Goal: Contribute content: Contribute content

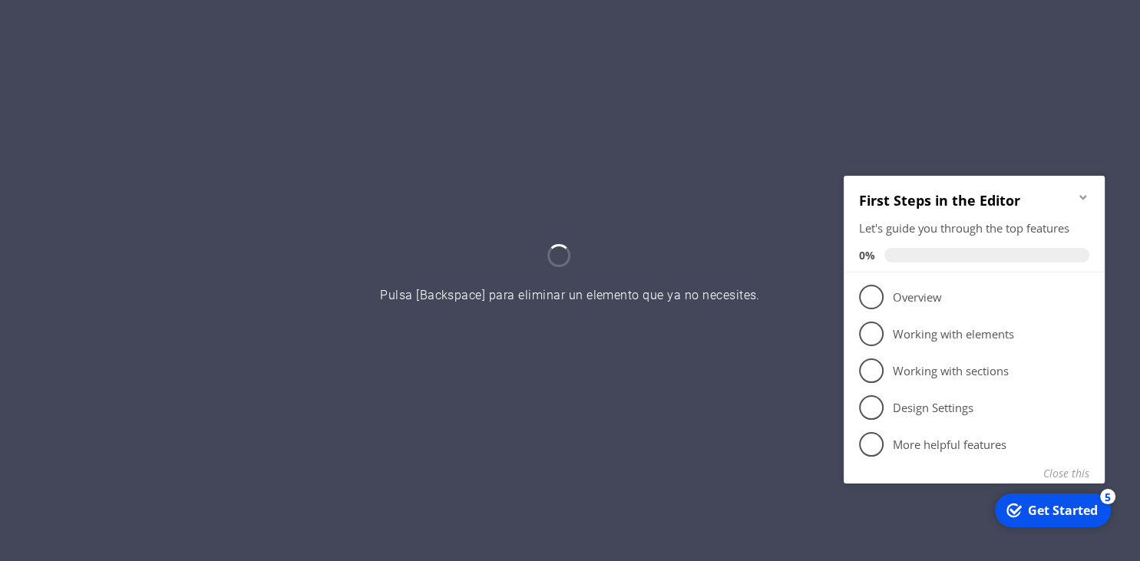
click at [697, 238] on div at bounding box center [570, 280] width 1140 height 561
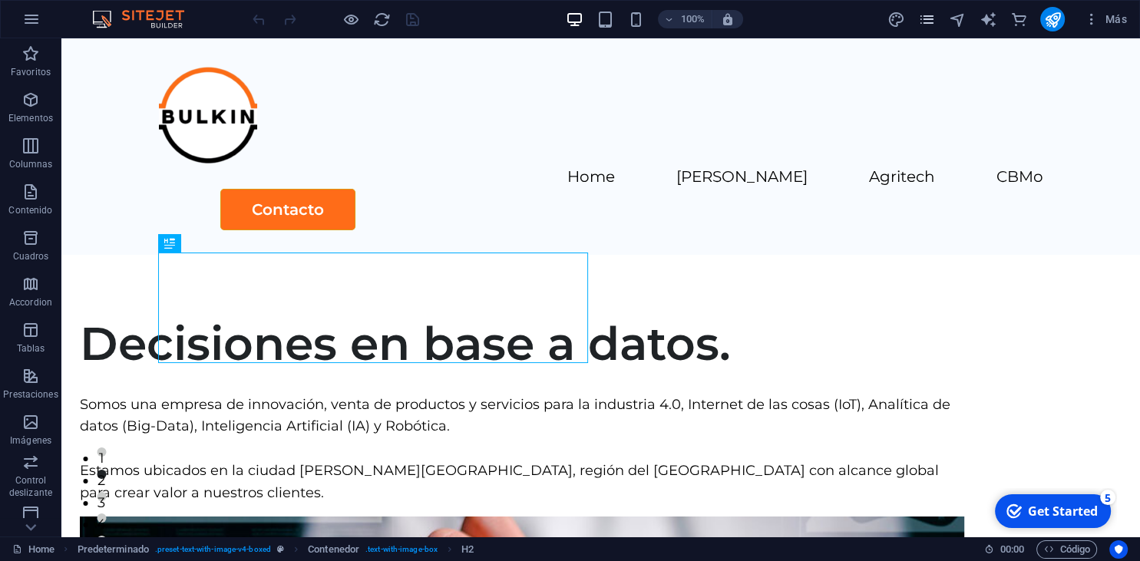
click at [929, 20] on icon "pages" at bounding box center [927, 20] width 18 height 18
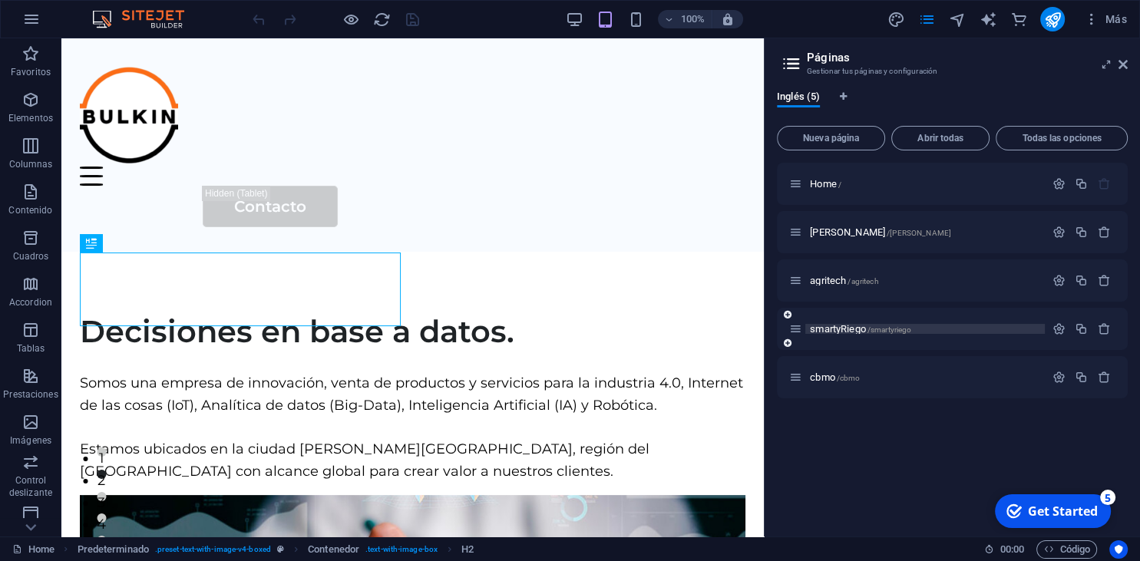
click at [829, 333] on span "smartyRiego /smartyriego" at bounding box center [860, 329] width 101 height 12
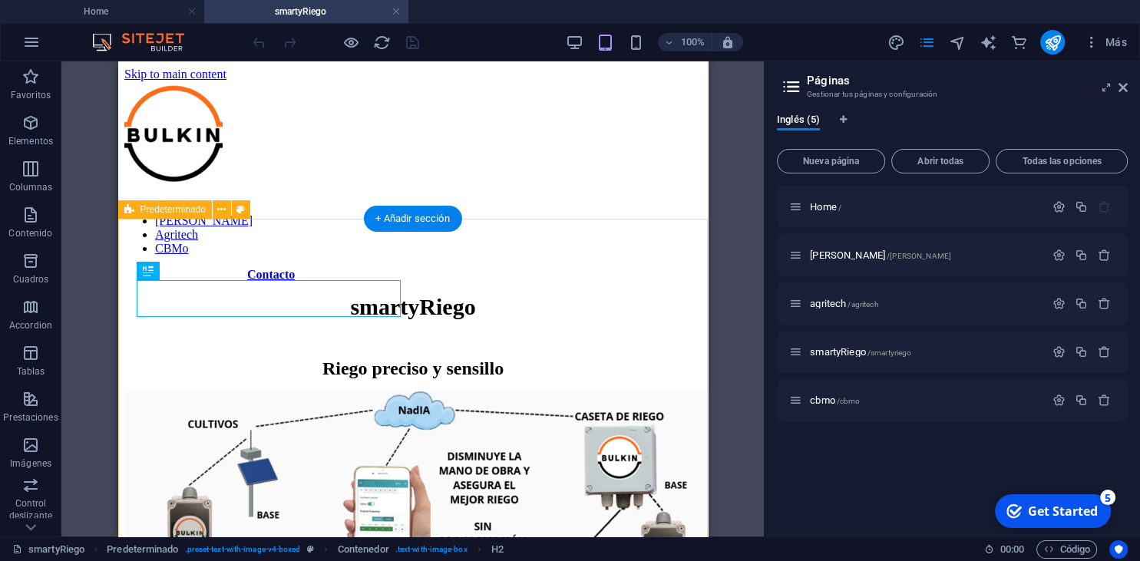
scroll to position [1497, 0]
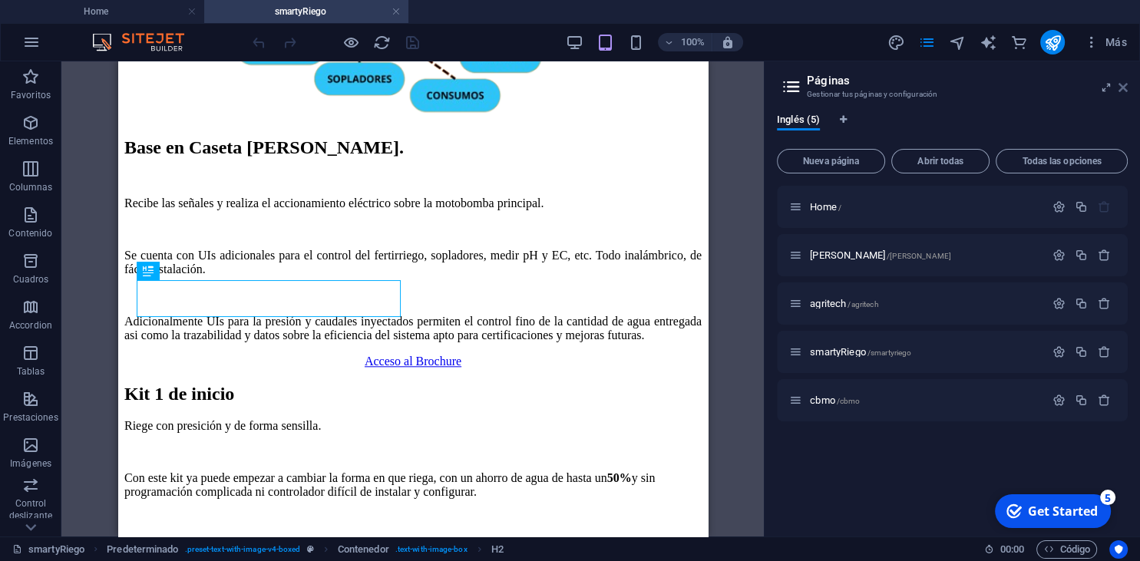
click at [1123, 90] on icon at bounding box center [1123, 87] width 9 height 12
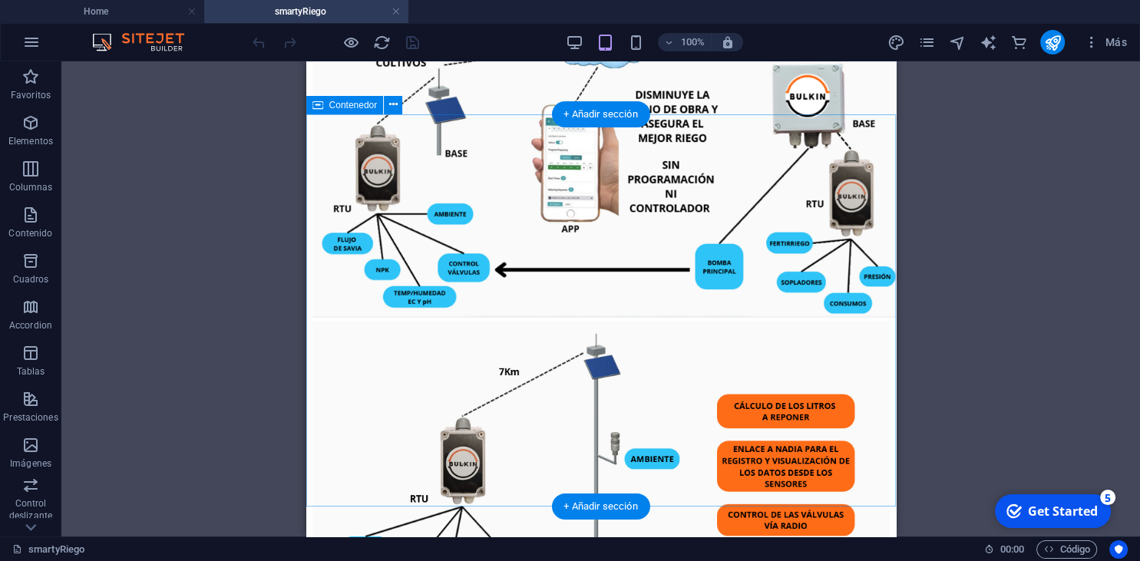
scroll to position [362, 0]
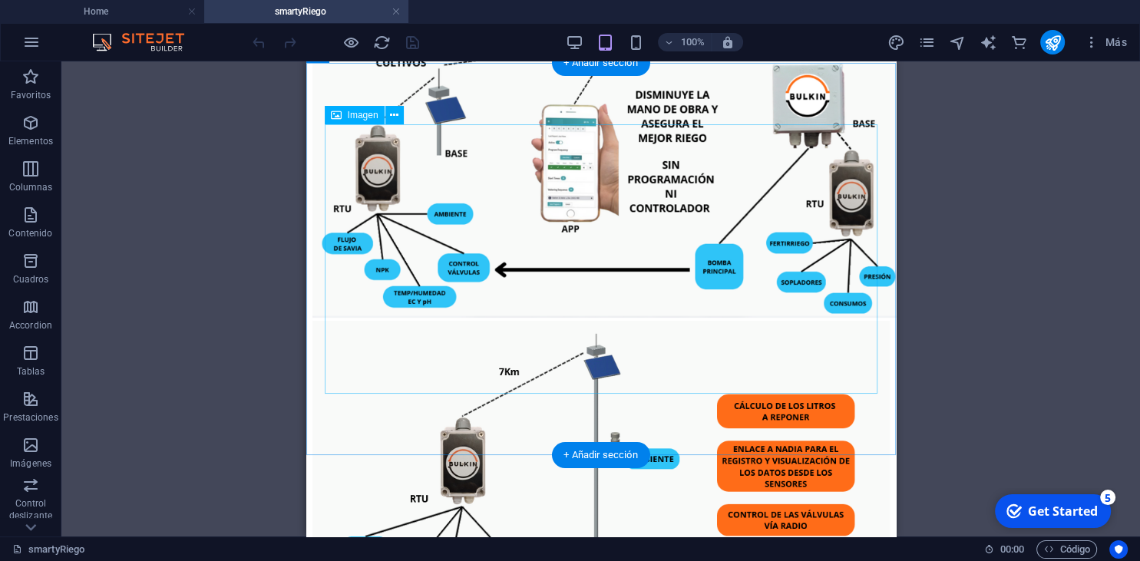
click at [799, 315] on figure at bounding box center [600, 175] width 577 height 291
click at [583, 293] on figure at bounding box center [600, 175] width 577 height 291
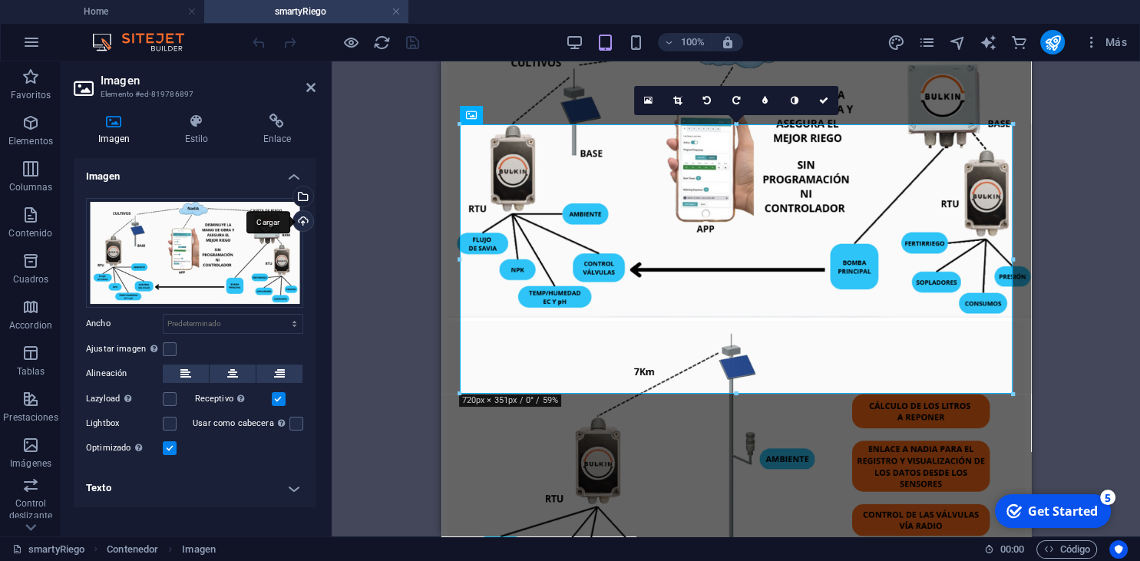
click at [303, 221] on div "Cargar" at bounding box center [301, 222] width 23 height 23
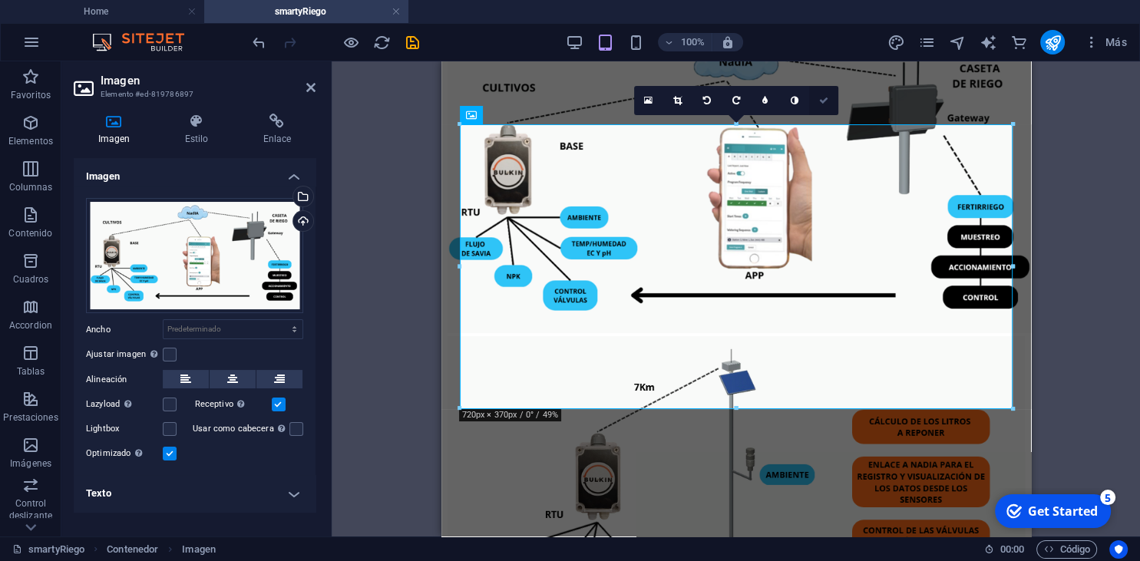
click at [828, 100] on icon at bounding box center [823, 100] width 9 height 9
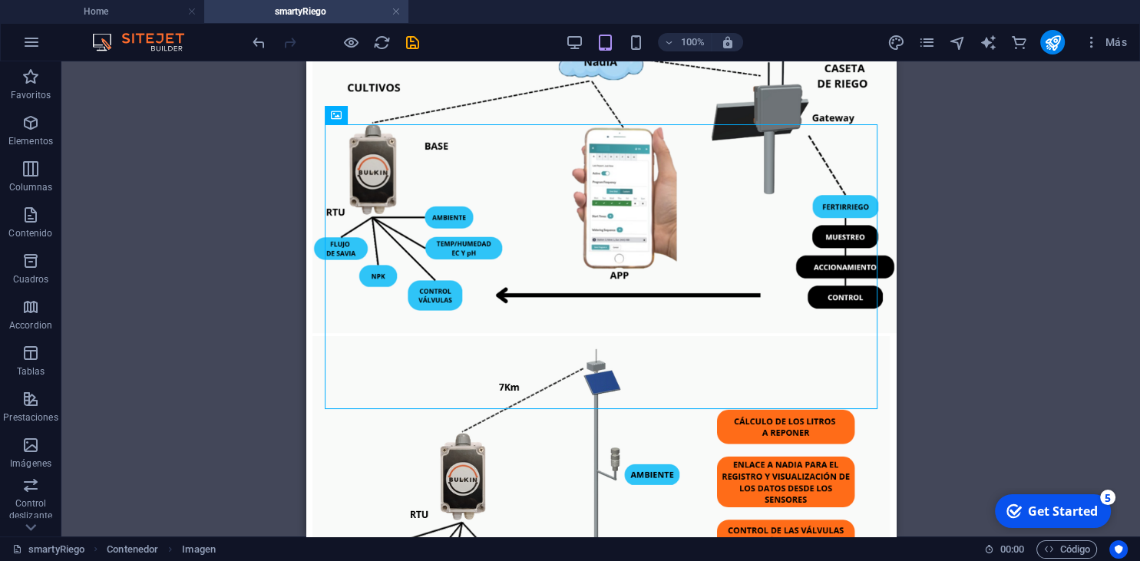
click at [921, 235] on div "Arrastra aquí para reemplazar el contenido existente. Si quieres crear un eleme…" at bounding box center [600, 298] width 1079 height 475
click at [416, 45] on icon "save" at bounding box center [413, 43] width 18 height 18
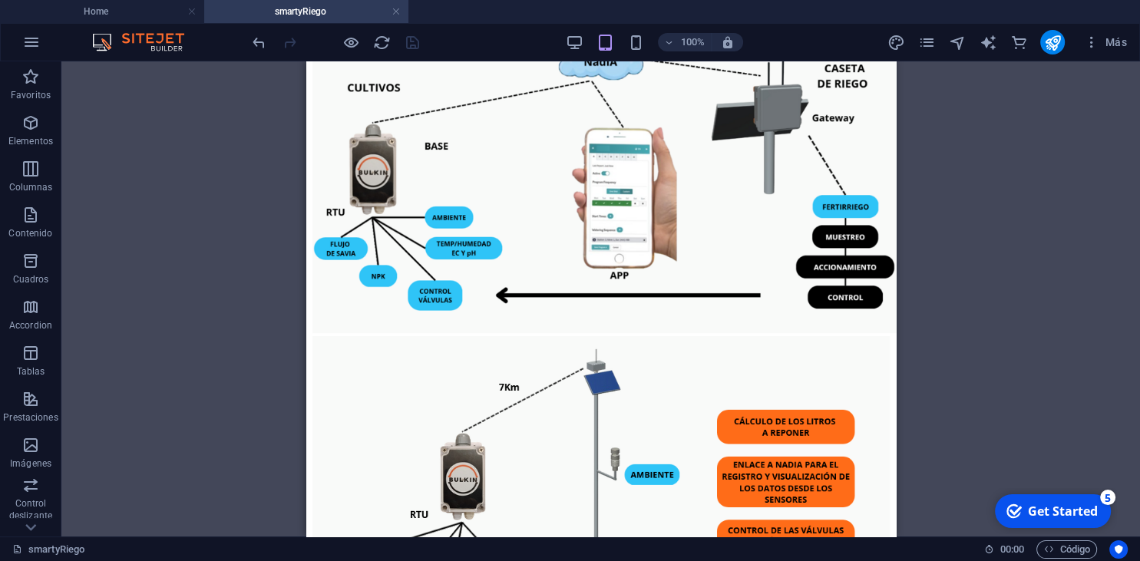
click at [963, 142] on div "Arrastra aquí para reemplazar el contenido existente. Si quieres crear un eleme…" at bounding box center [600, 298] width 1079 height 475
click at [393, 11] on link at bounding box center [396, 12] width 9 height 15
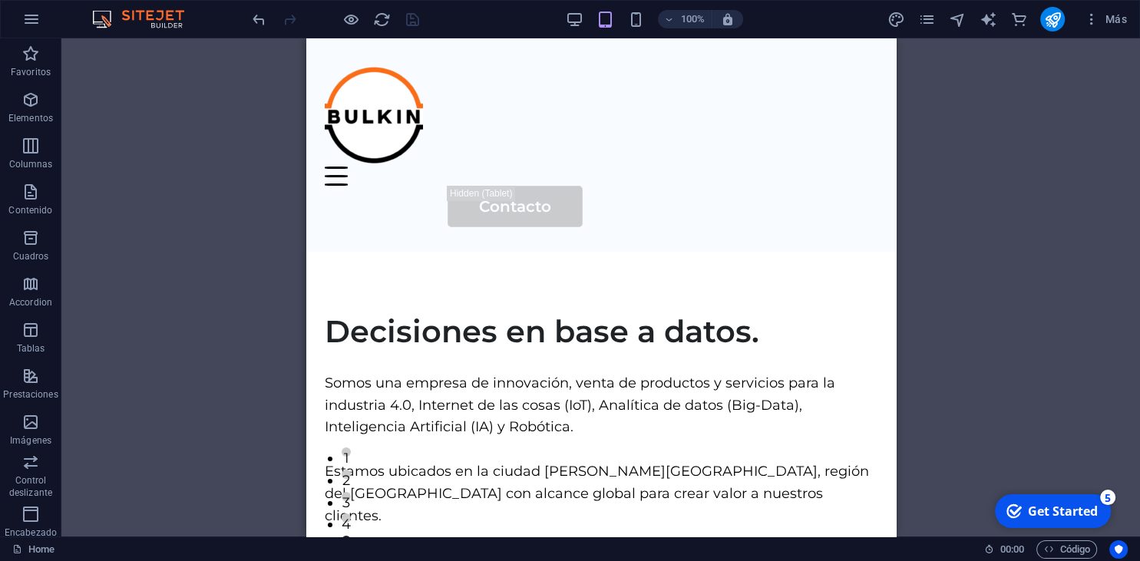
click at [952, 209] on div "Arrastra aquí para reemplazar el contenido existente. Si quieres crear un eleme…" at bounding box center [600, 287] width 1079 height 498
click at [927, 24] on icon "pages" at bounding box center [927, 20] width 18 height 18
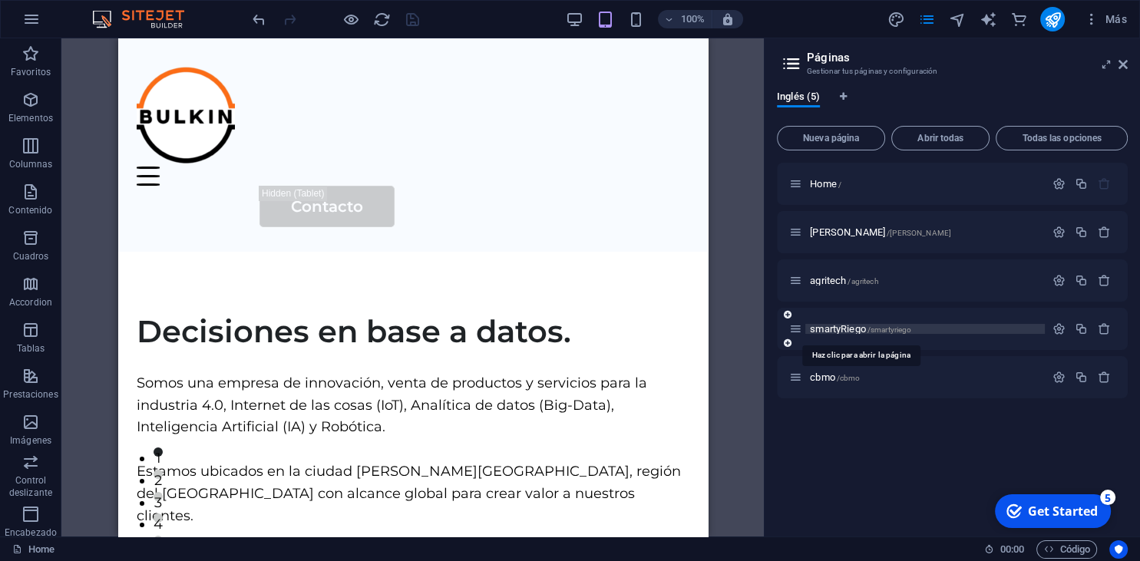
click at [828, 327] on span "smartyRiego /smartyriego" at bounding box center [860, 329] width 101 height 12
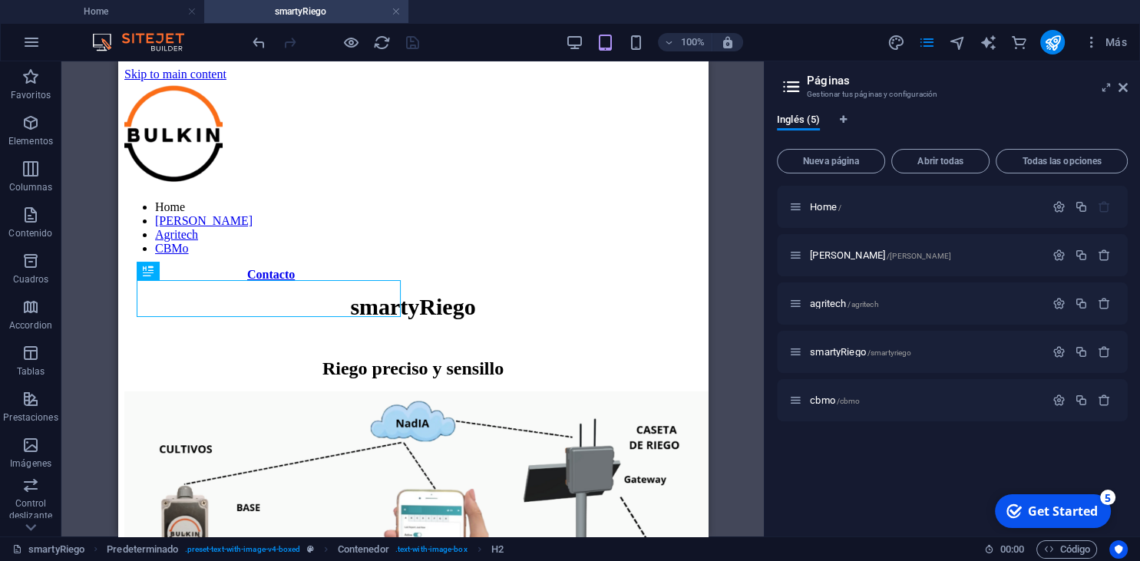
scroll to position [1512, 0]
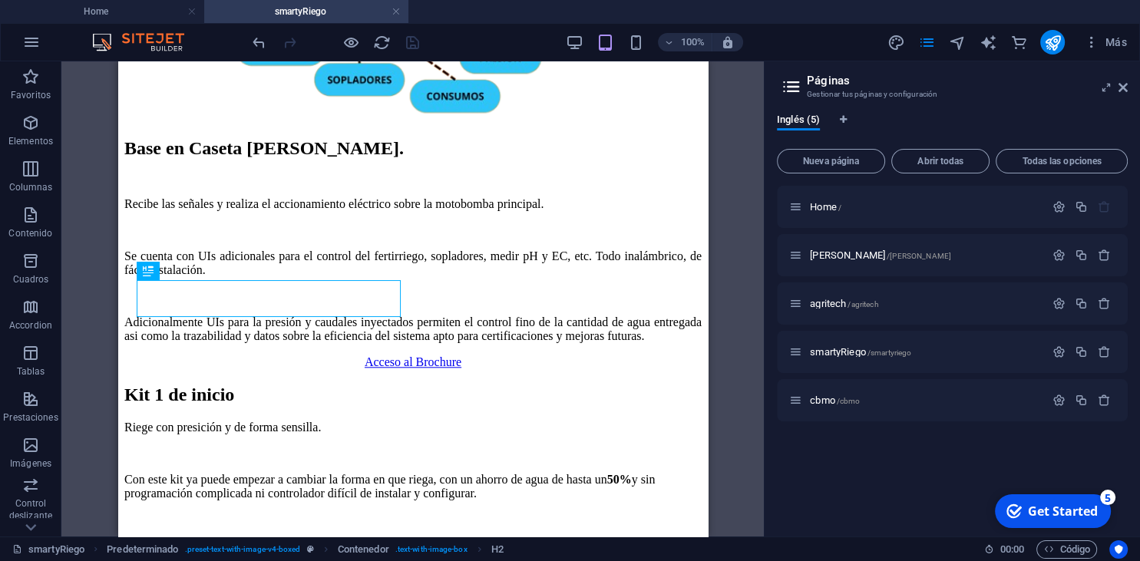
click at [1126, 88] on icon at bounding box center [1123, 87] width 9 height 12
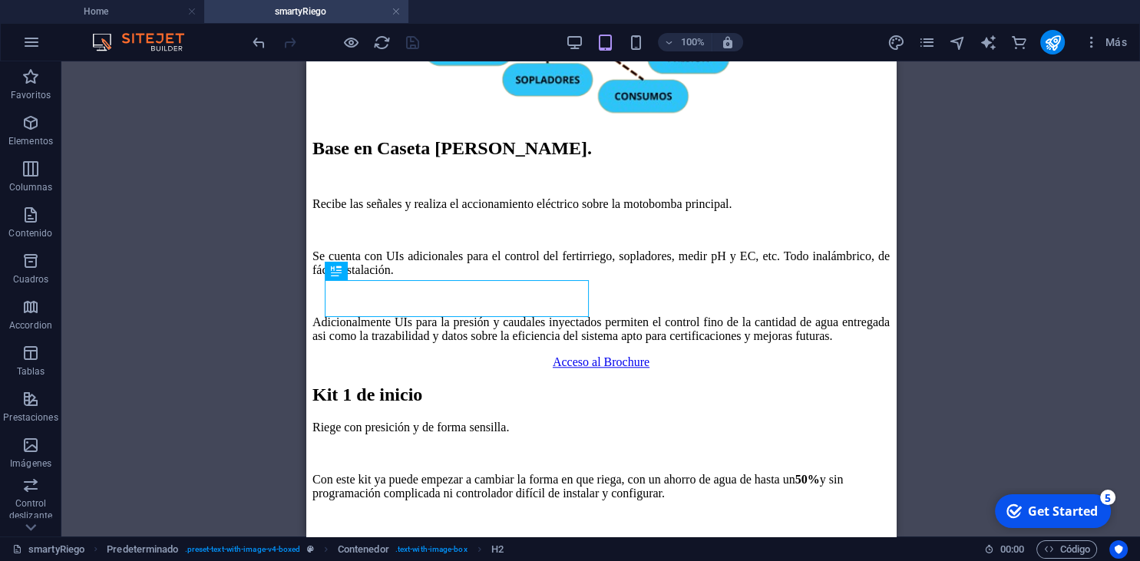
click at [912, 285] on div "Arrastra aquí para reemplazar el contenido existente. Si quieres crear un eleme…" at bounding box center [600, 298] width 1079 height 475
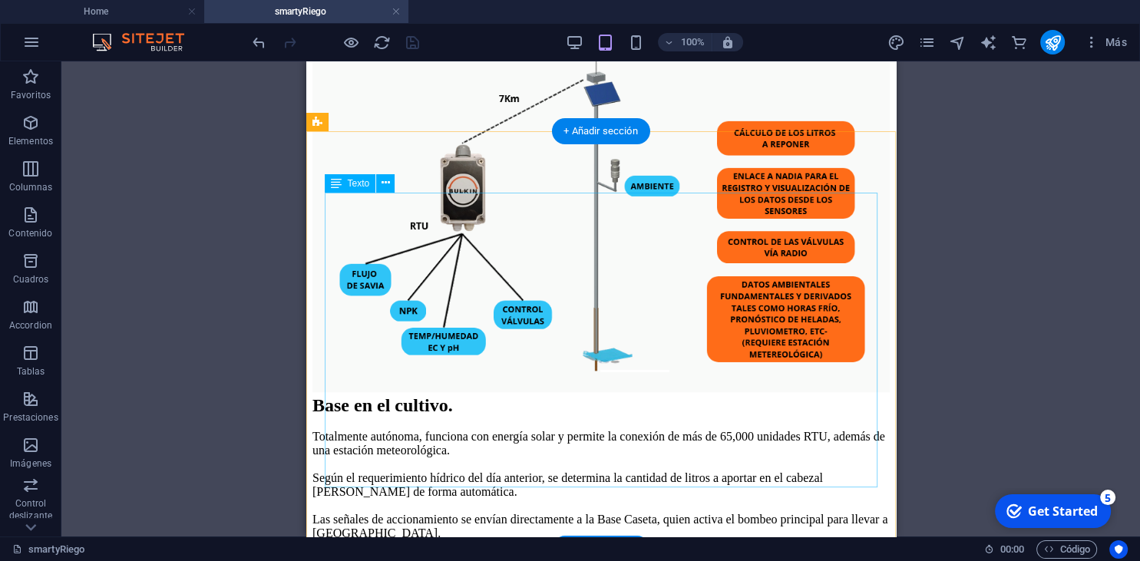
scroll to position [620, 0]
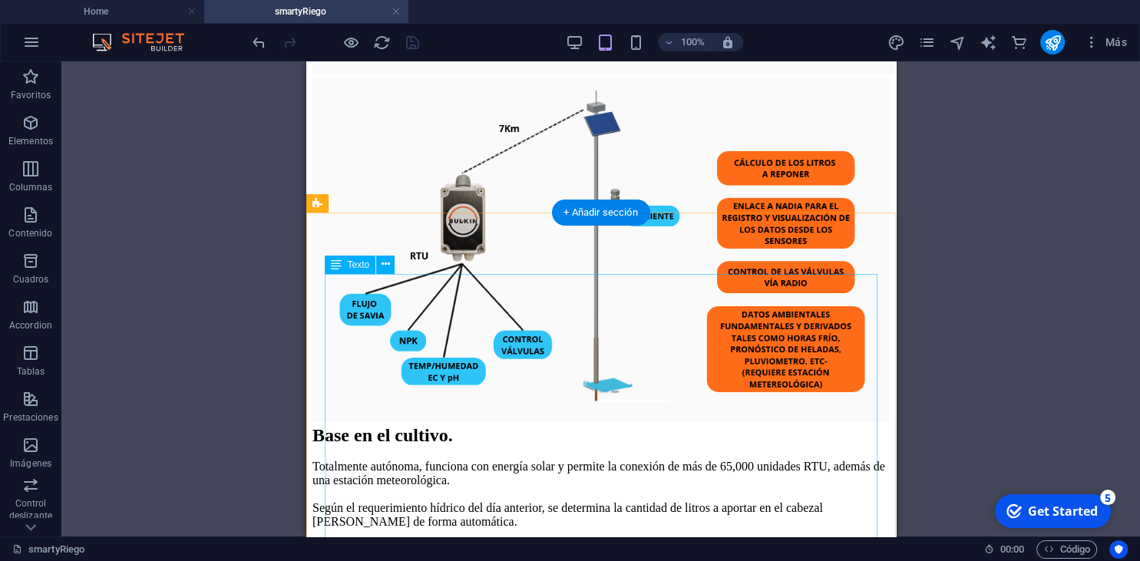
click at [765, 425] on div "Base en el cultivo. Totalmente autónoma, funciona con energía solar y permite l…" at bounding box center [600, 497] width 577 height 145
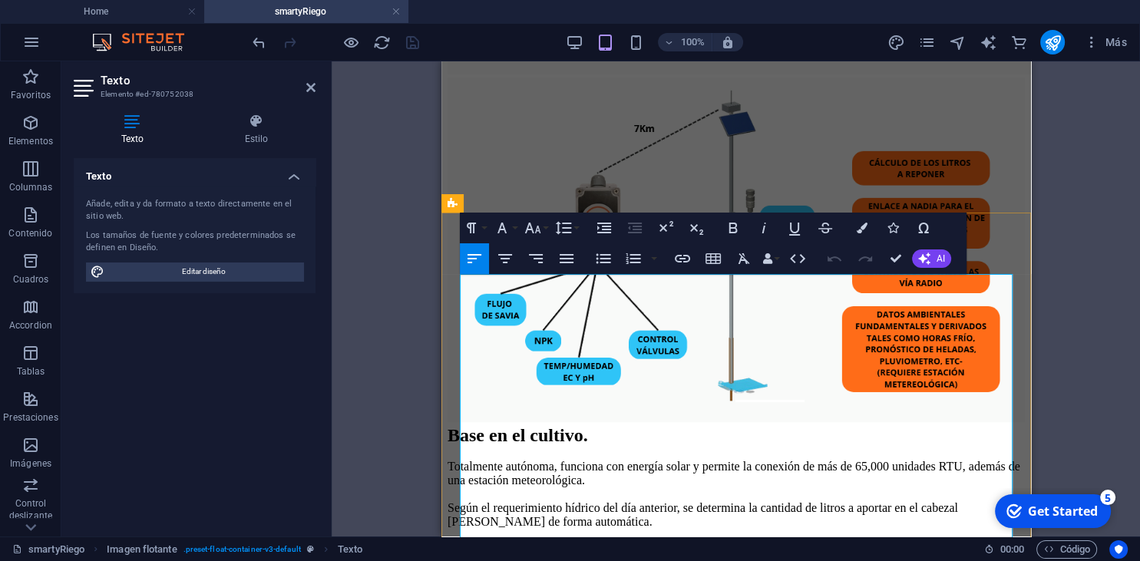
click at [587, 425] on span "Base en el cultivo." at bounding box center [517, 435] width 141 height 20
click at [835, 425] on div "Gateway. Totalmente autónoma, funciona con energía solar y permite la conexión …" at bounding box center [735, 497] width 577 height 145
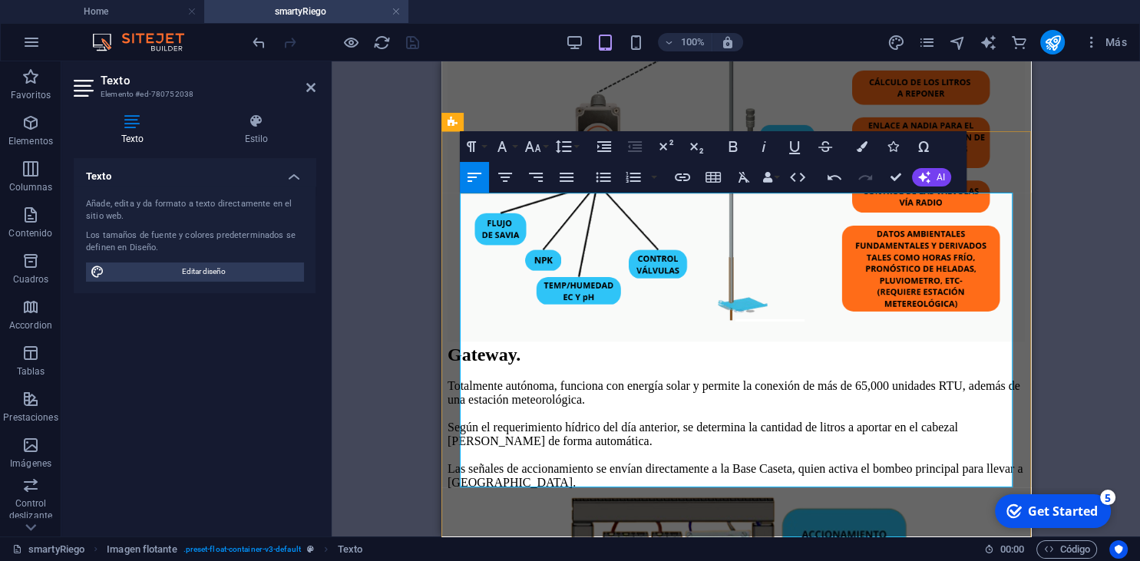
click at [976, 345] on div "Gateway. Totalmente autónoma, funciona con energía solar y permite la conexión …" at bounding box center [735, 417] width 577 height 145
drag, startPoint x: 756, startPoint y: 324, endPoint x: 854, endPoint y: 342, distance: 99.9
click at [854, 345] on div "Gateway. Totalmente autónoma, funciona con energía solar y permite la conexión …" at bounding box center [735, 417] width 577 height 145
click at [863, 381] on div "Gateway. Totalmente autónoma, funciona con energía solar y permite la conexión …" at bounding box center [735, 417] width 577 height 145
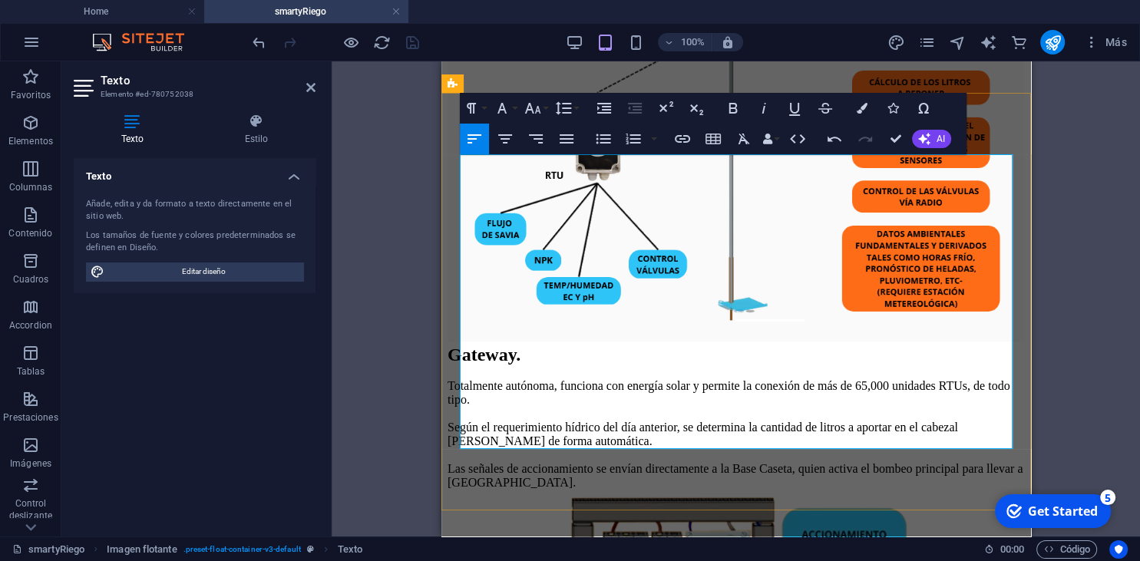
scroll to position [783, 0]
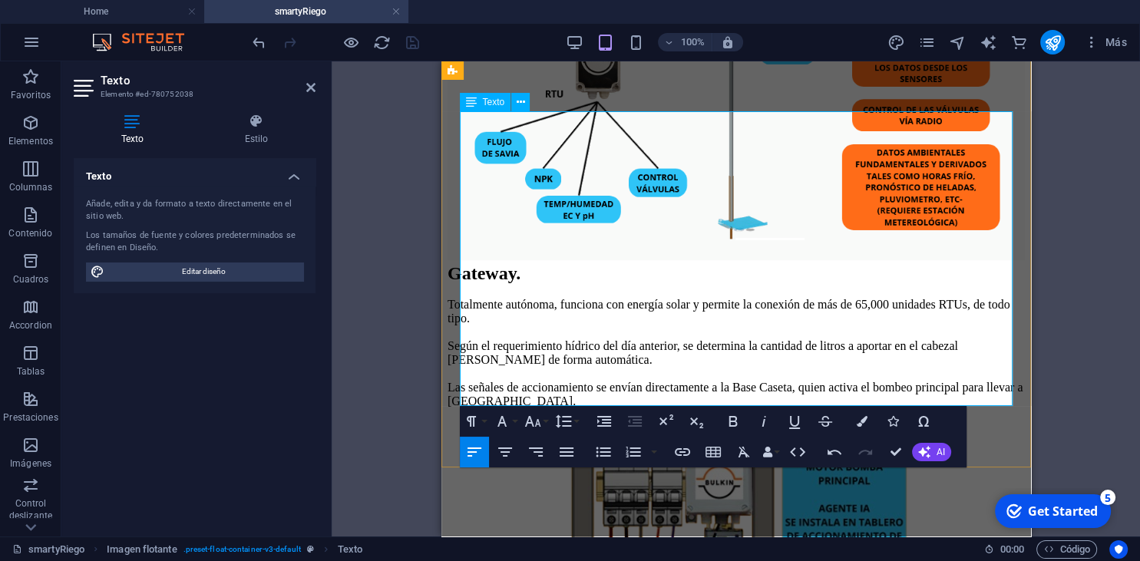
click at [605, 333] on div "Gateway. Totalmente autónoma, funciona con energía solar y permite la conexión …" at bounding box center [735, 335] width 577 height 145
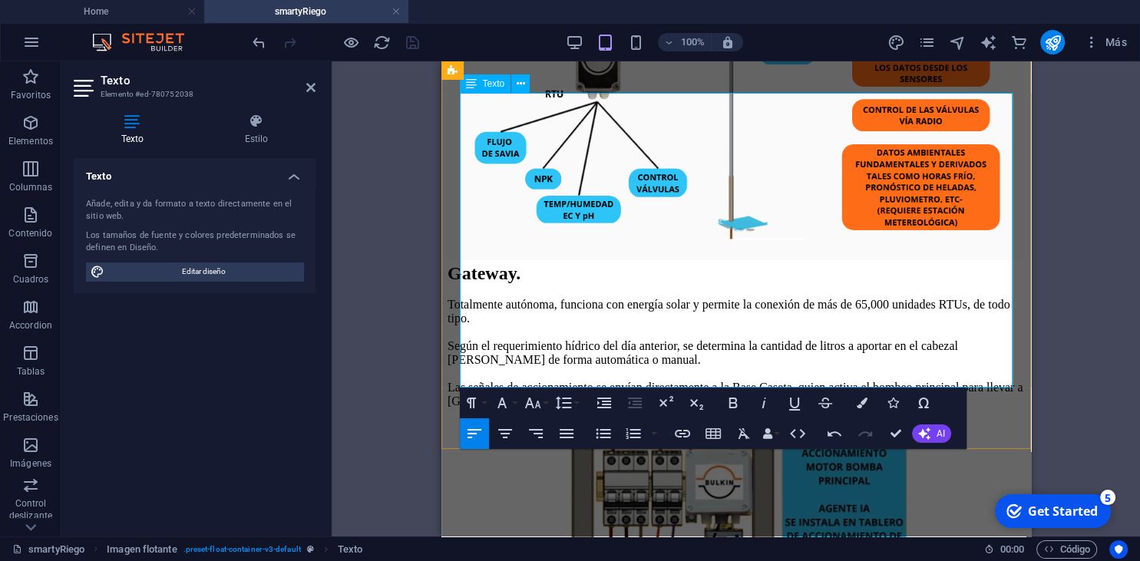
scroll to position [863, 0]
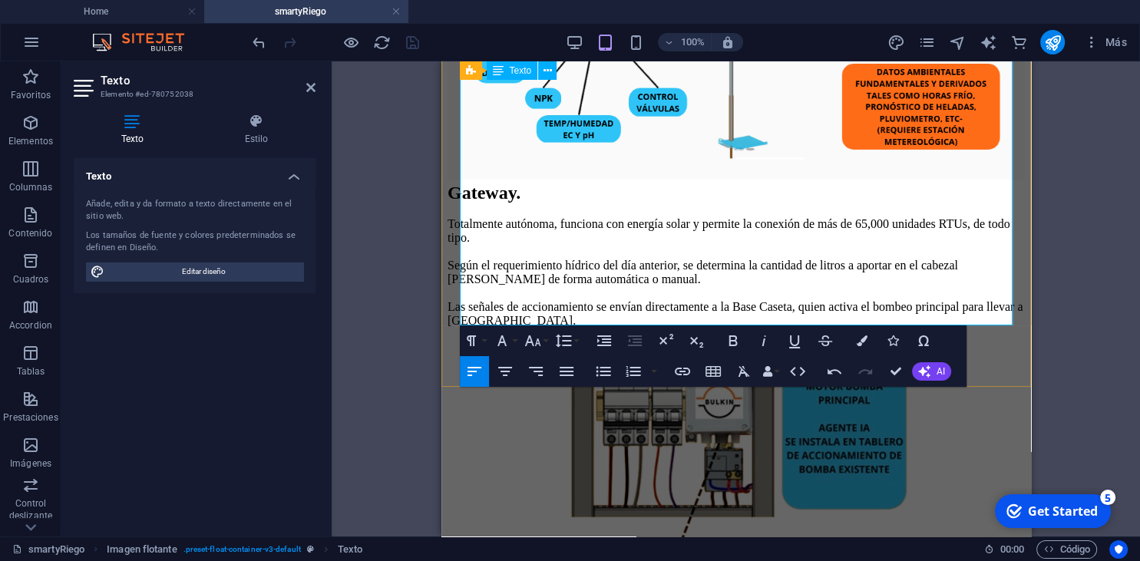
click at [901, 300] on div "Las señales de accionamiento se envían directamente a la Base Caseta, quien act…" at bounding box center [735, 314] width 577 height 28
click at [998, 300] on div "Las señales de accionamiento se envían directamente a los RTUs de la Caseta, qu…" at bounding box center [735, 314] width 577 height 28
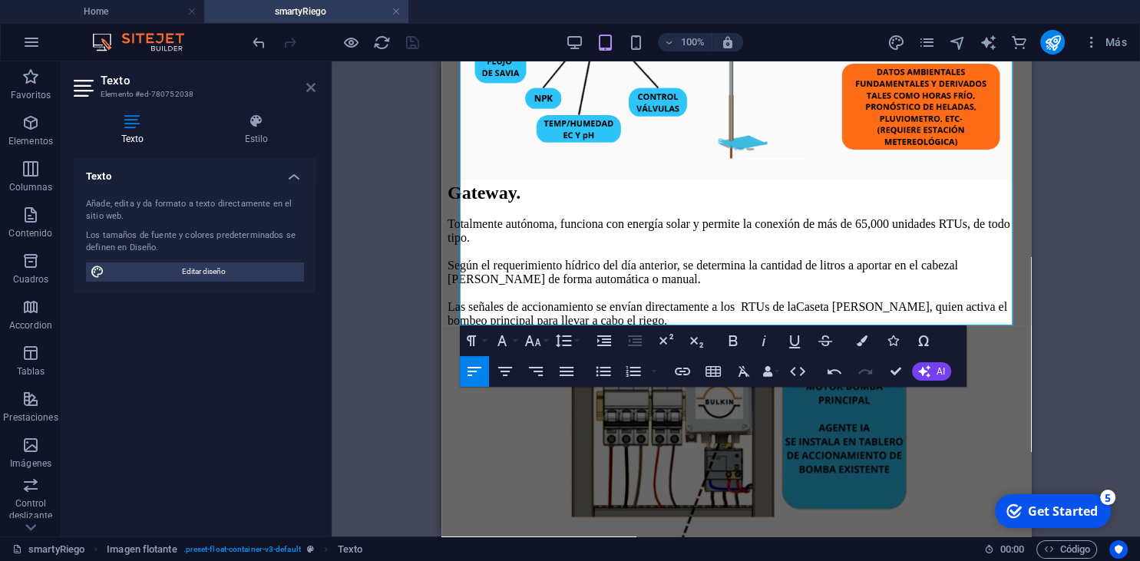
click at [307, 91] on header "Texto Elemento #ed-780752038" at bounding box center [195, 81] width 242 height 40
click at [307, 91] on icon at bounding box center [310, 87] width 9 height 12
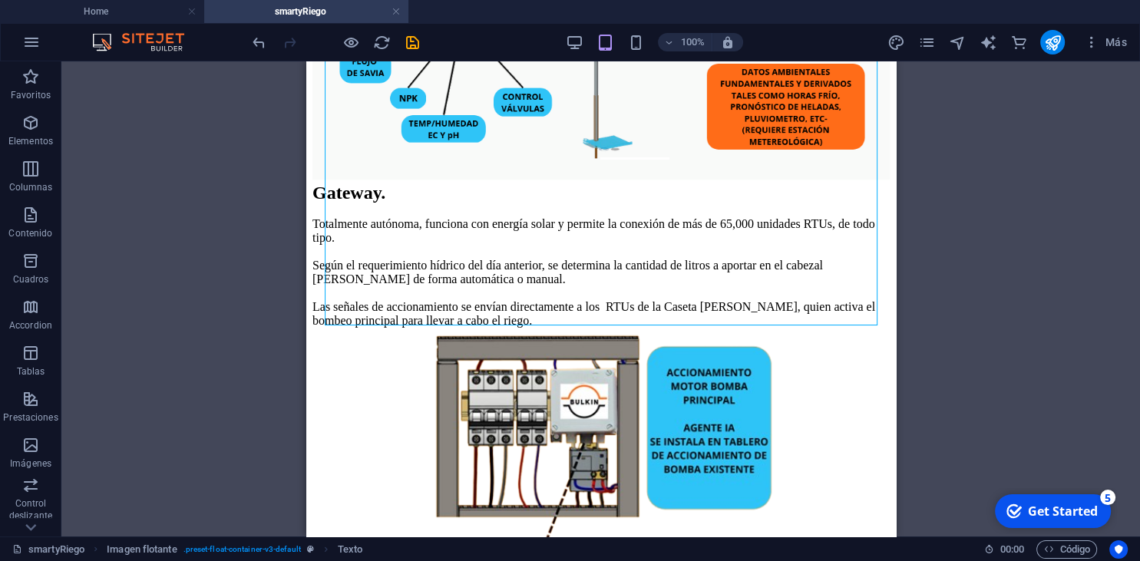
click at [914, 229] on div "Arrastra aquí para reemplazar el contenido existente. Si quieres crear un eleme…" at bounding box center [600, 298] width 1079 height 475
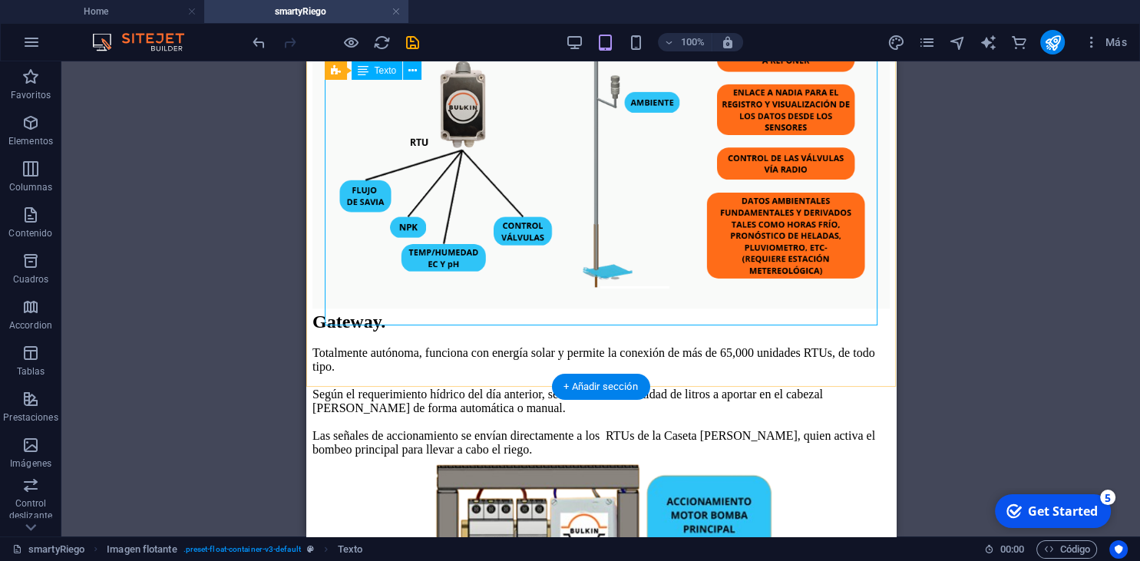
scroll to position [620, 0]
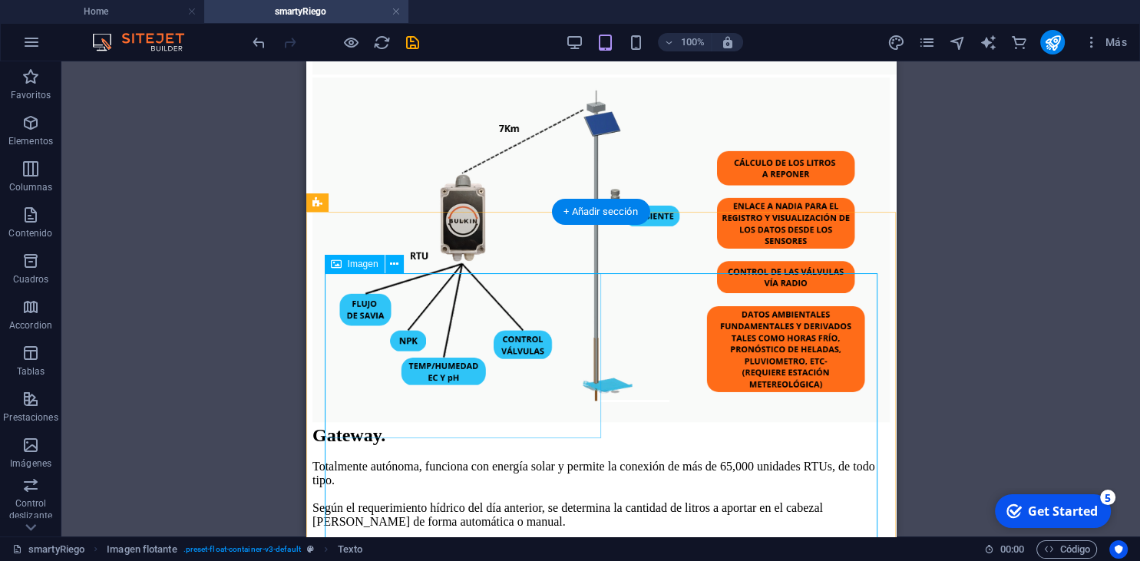
click at [560, 349] on figure at bounding box center [600, 252] width 577 height 348
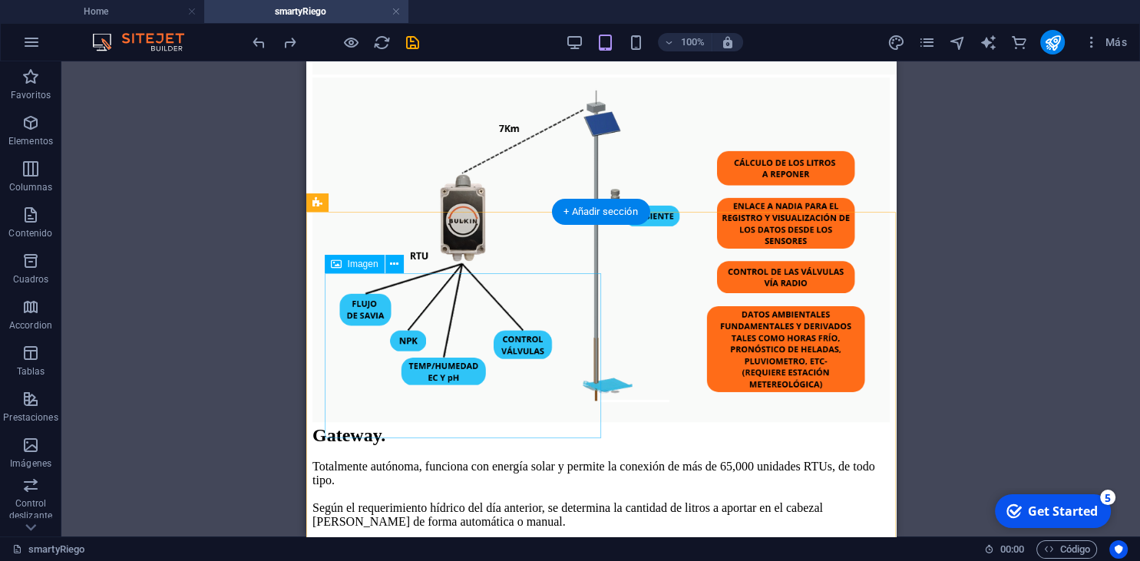
click at [644, 425] on div "Gateway. Totalmente autónoma, funciona con energía solar y permite la conexión …" at bounding box center [600, 497] width 577 height 145
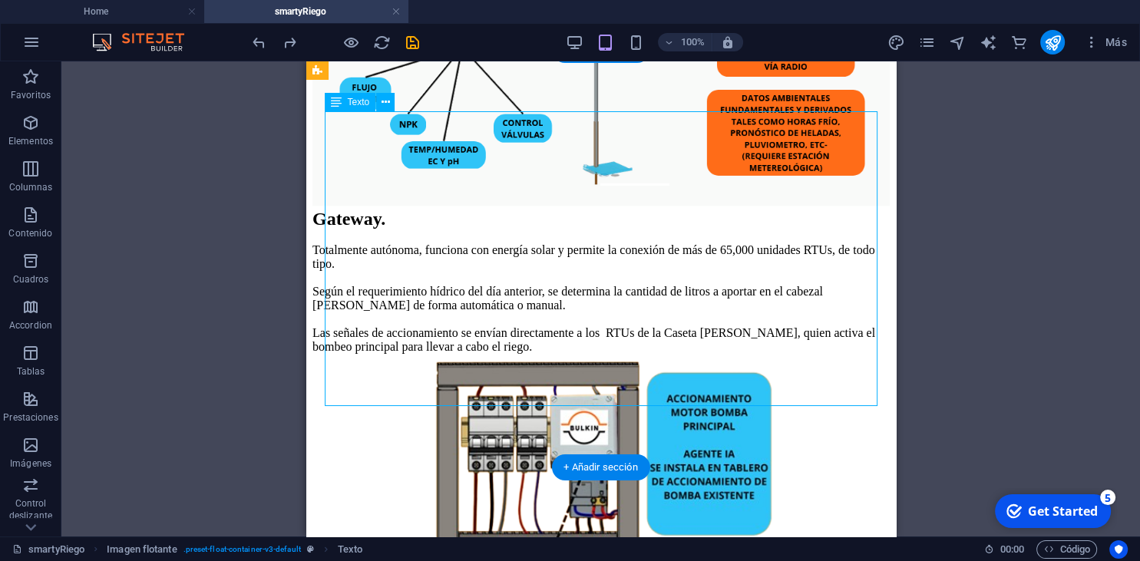
scroll to position [863, 0]
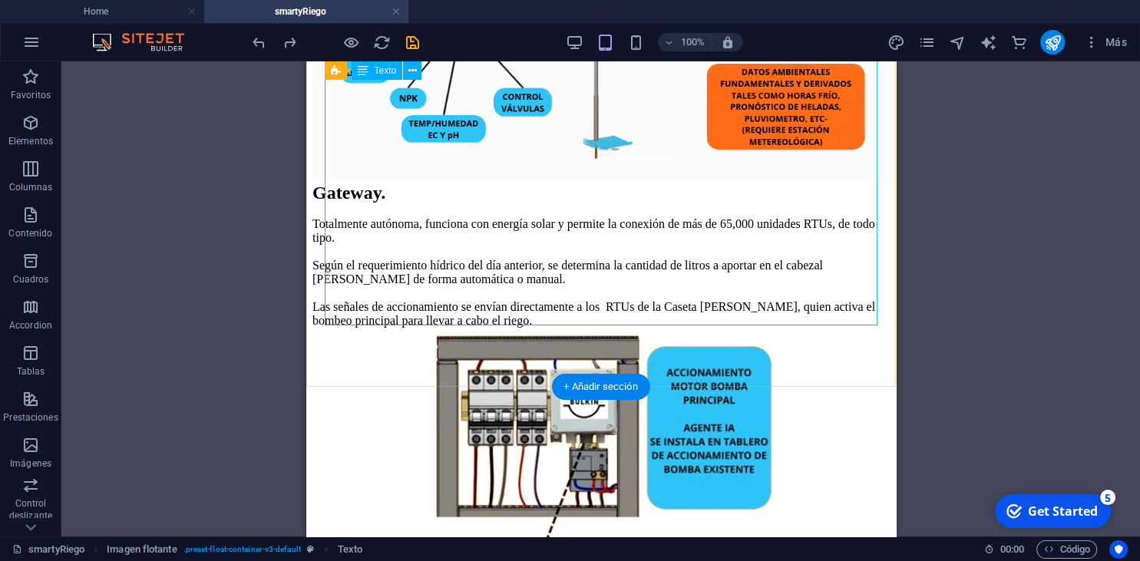
click at [536, 245] on div "Gateway. Totalmente autónoma, funciona con energía solar y permite la conexión …" at bounding box center [600, 255] width 577 height 145
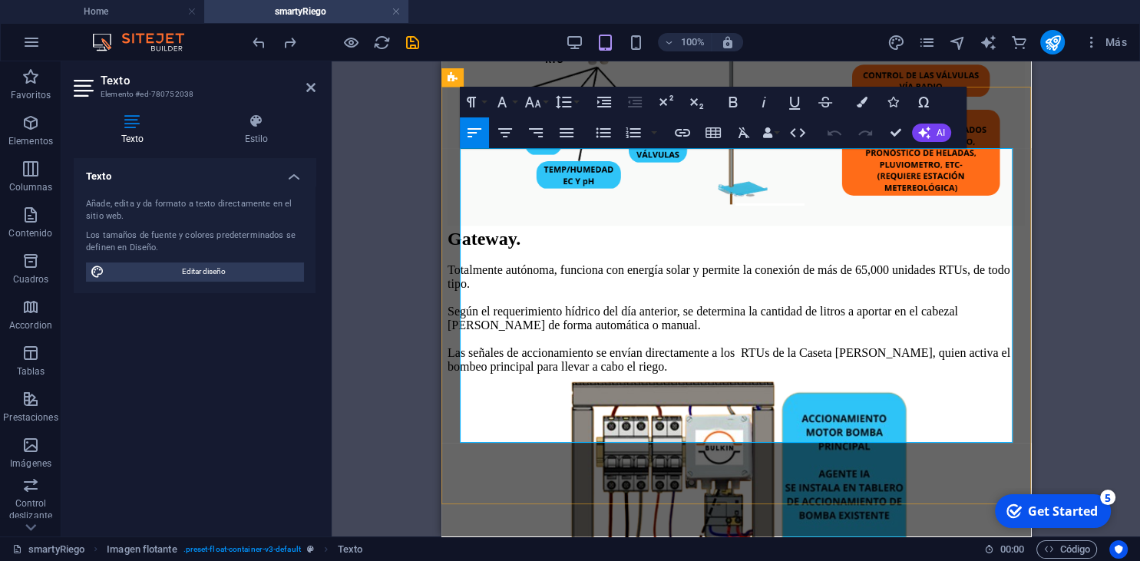
scroll to position [839, 0]
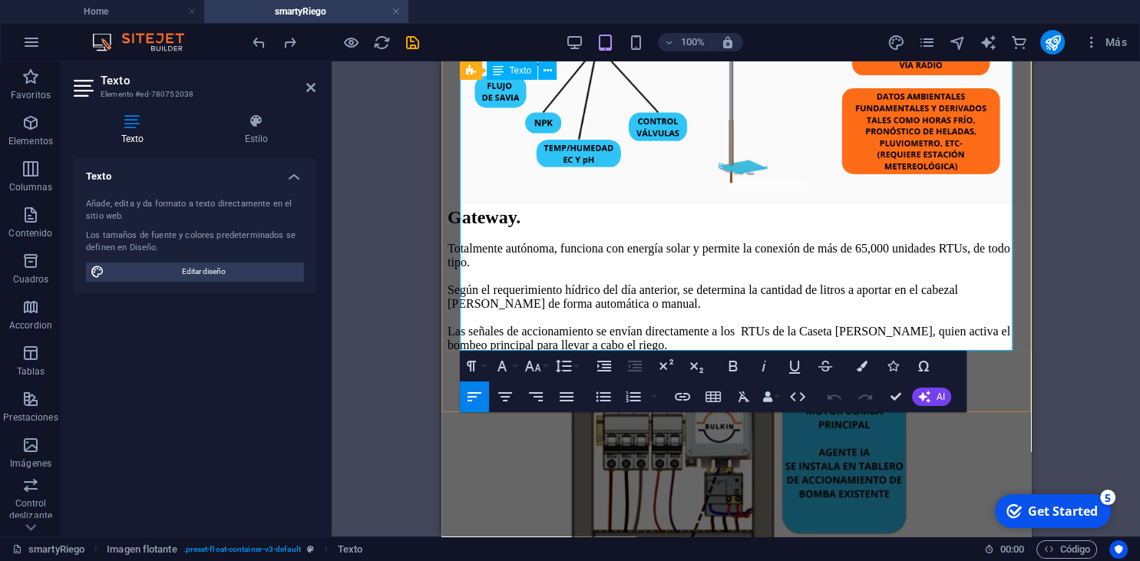
click at [675, 278] on div "Gateway. Totalmente autónoma, funciona con energía solar y permite la conexión …" at bounding box center [735, 279] width 577 height 145
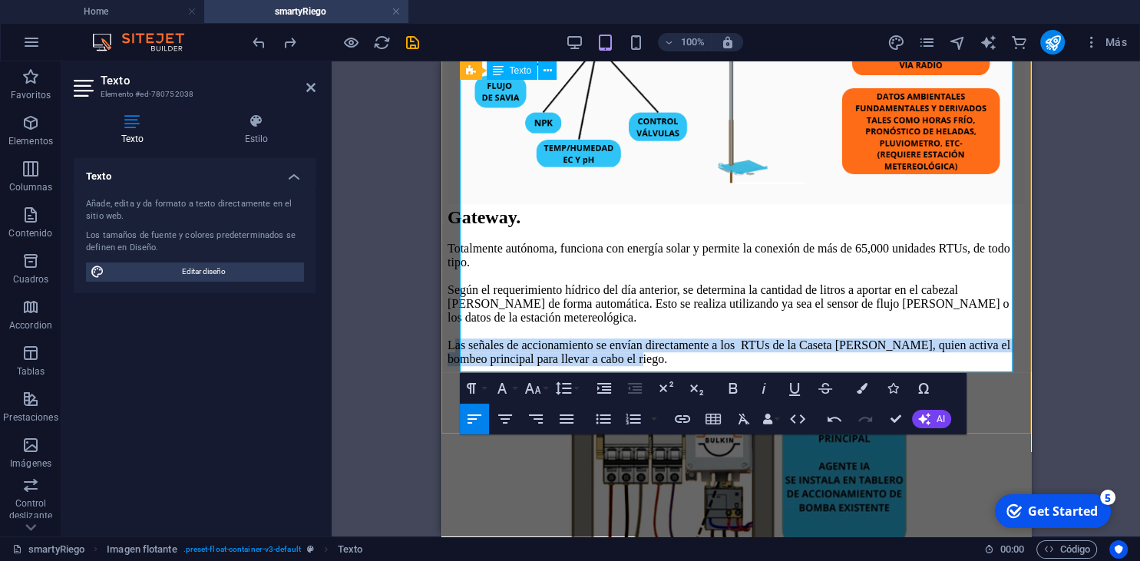
drag, startPoint x: 953, startPoint y: 362, endPoint x: 465, endPoint y: 346, distance: 487.9
click at [465, 346] on div "Las señales de accionamiento se envían directamente a los RTUs de la Caseta [PE…" at bounding box center [735, 353] width 577 height 28
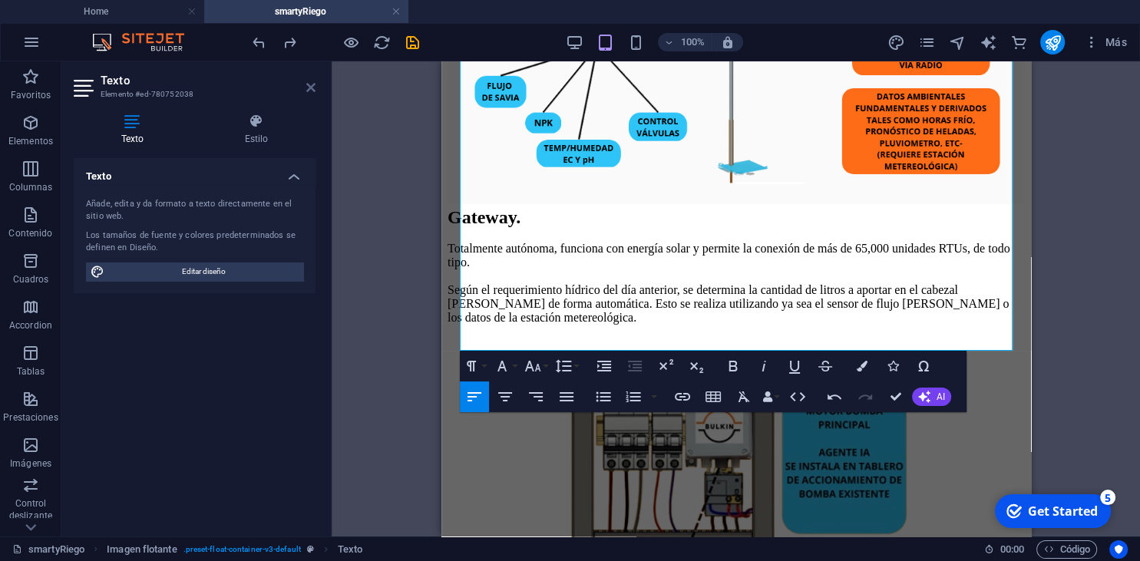
click at [314, 83] on icon at bounding box center [310, 87] width 9 height 12
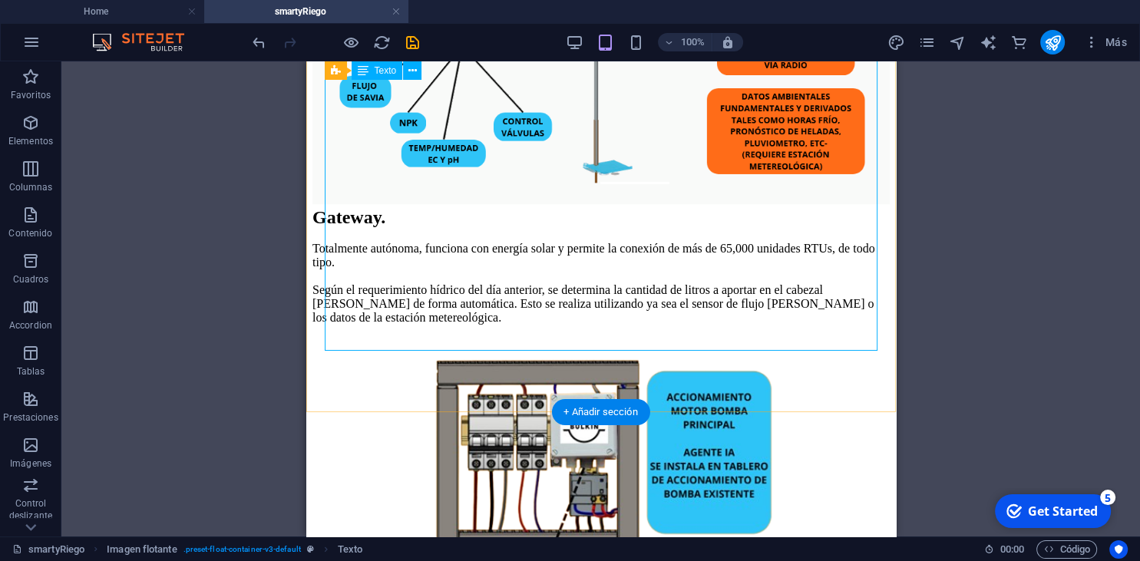
click at [528, 336] on div "Gateway. Totalmente autónoma, funciona con energía solar y permite la conexión …" at bounding box center [600, 279] width 577 height 145
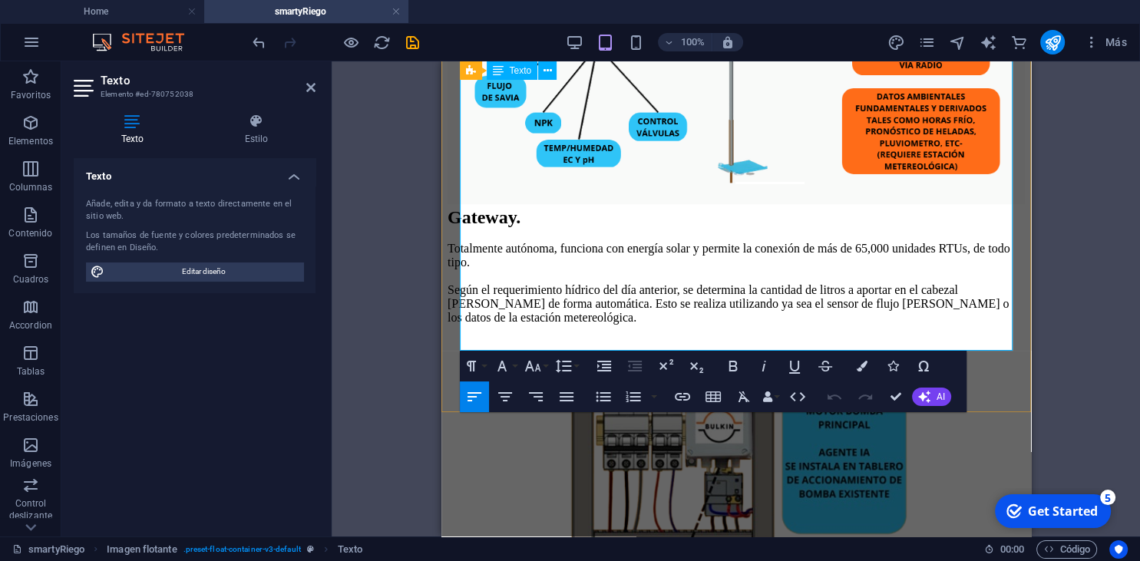
click at [706, 339] on div at bounding box center [735, 346] width 577 height 14
drag, startPoint x: 313, startPoint y: 84, endPoint x: 8, endPoint y: 23, distance: 311.7
click at [313, 84] on icon at bounding box center [310, 87] width 9 height 12
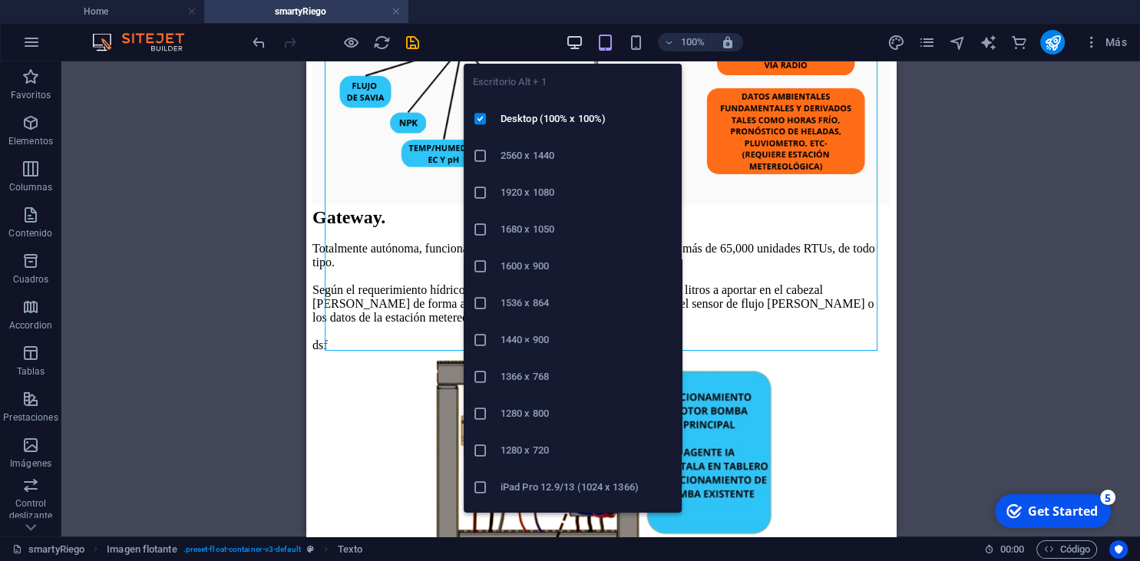
click at [579, 47] on icon "button" at bounding box center [575, 43] width 18 height 18
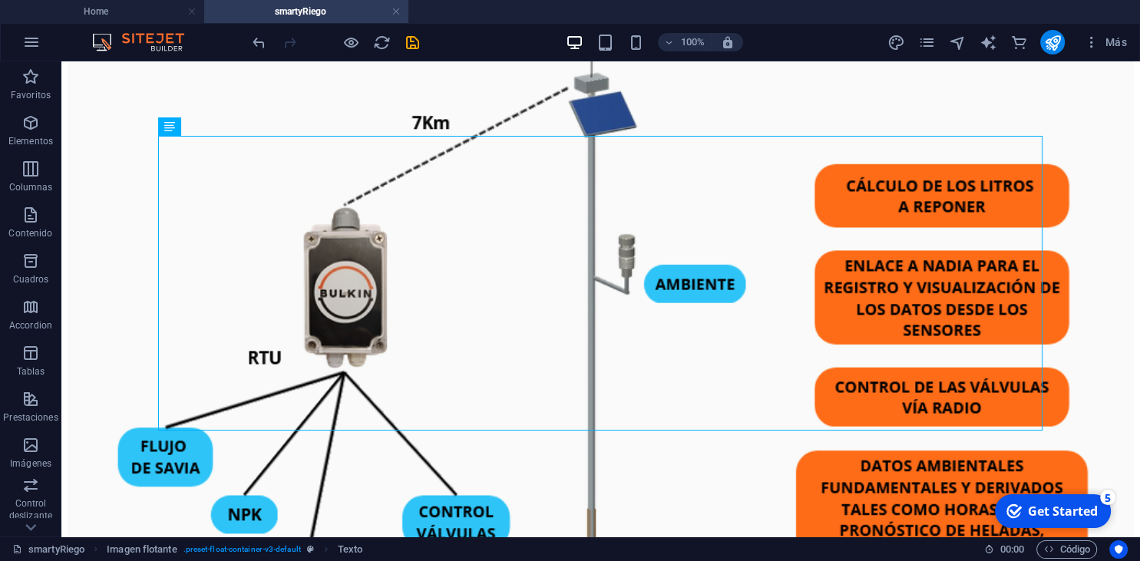
scroll to position [933, 0]
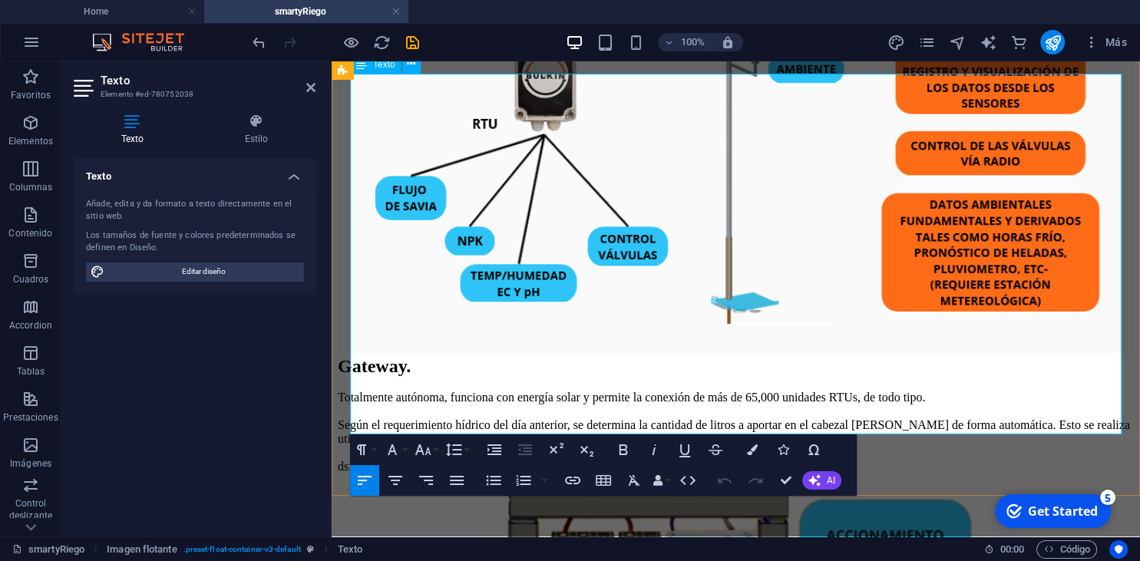
click at [530, 460] on div "dsf" at bounding box center [736, 467] width 796 height 14
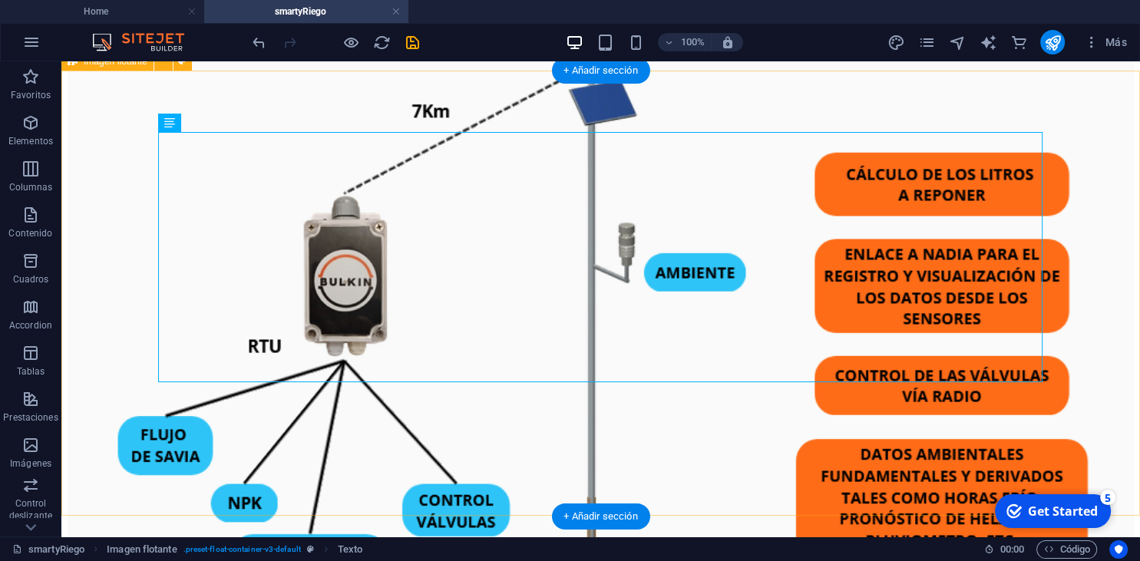
click at [878, 448] on div "Gateway. Totalmente autónoma, funciona con energía solar y permite la conexión …" at bounding box center [601, 382] width 1067 height 730
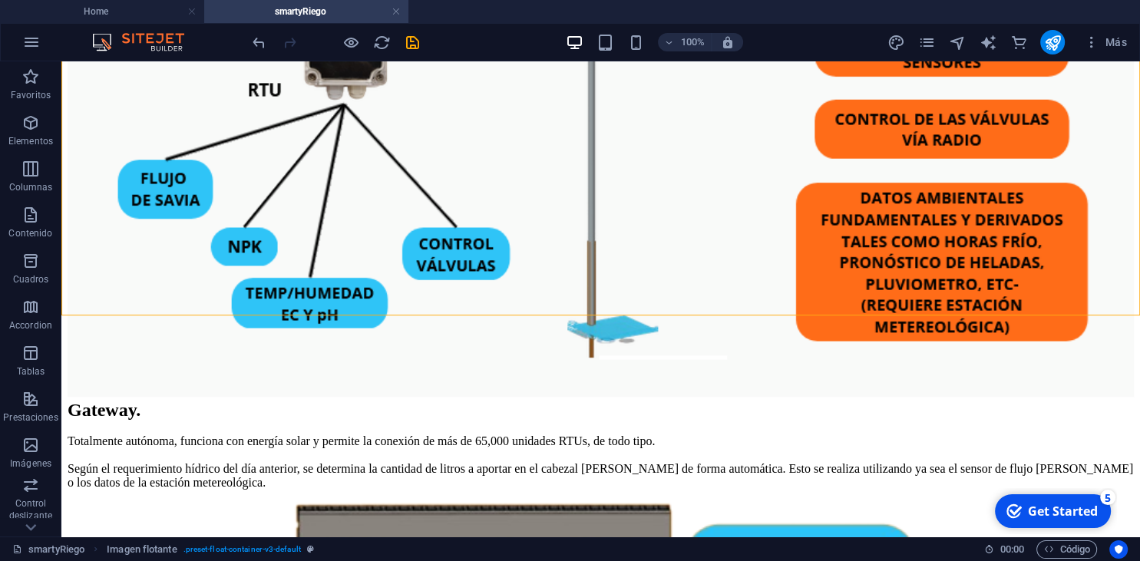
scroll to position [1222, 0]
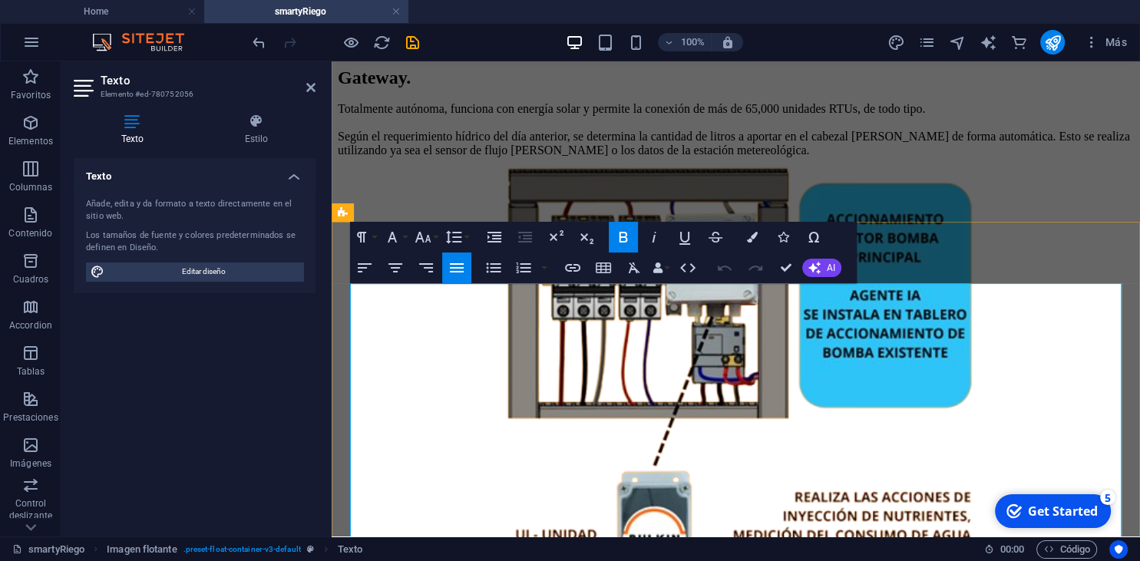
scroll to position [1163, 0]
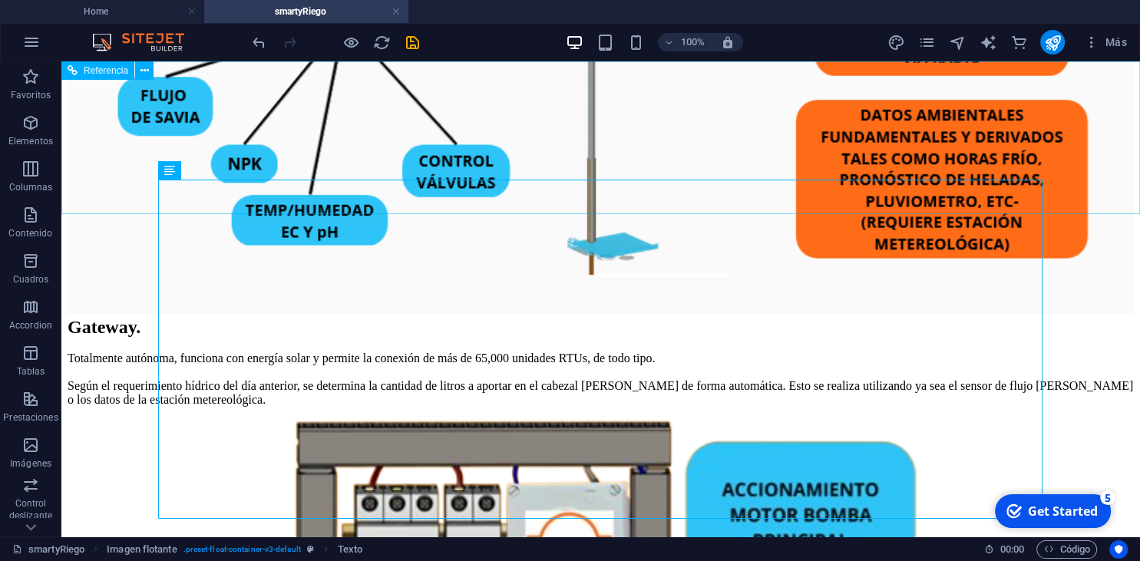
scroll to position [1331, 0]
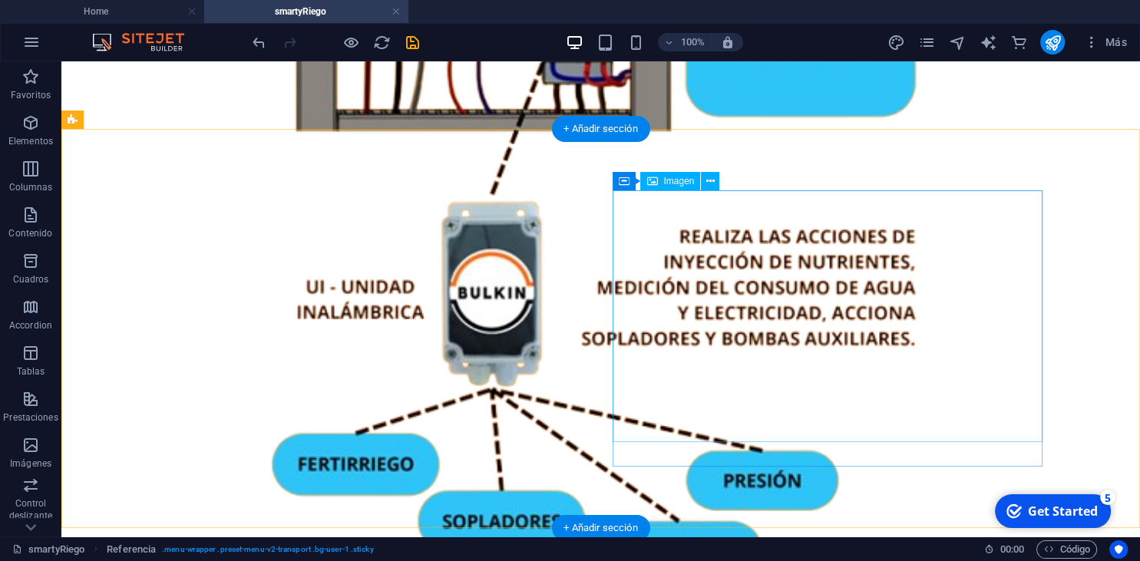
scroll to position [1817, 0]
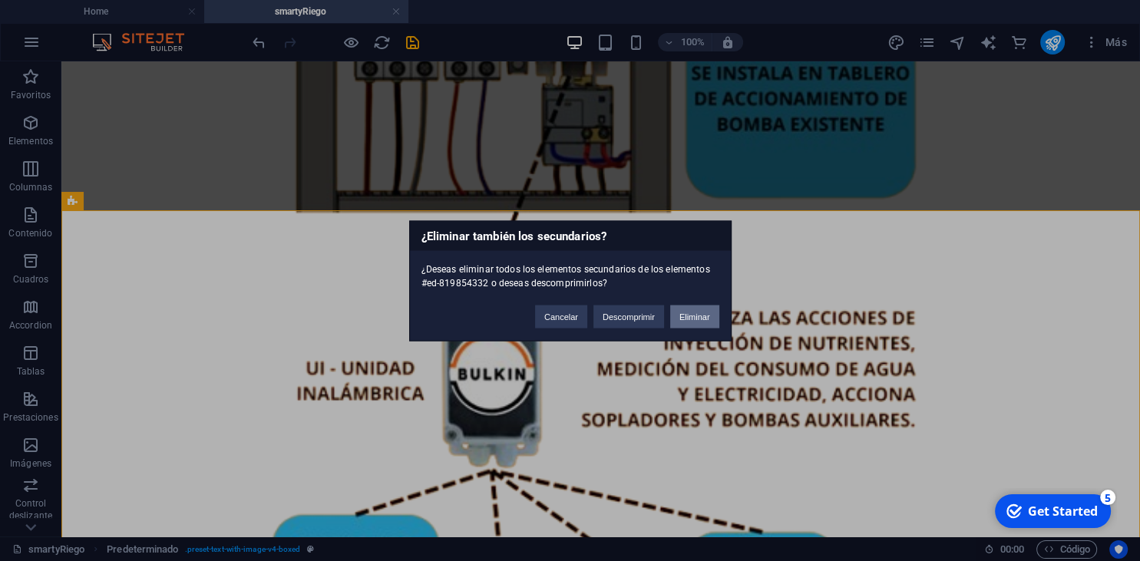
click at [693, 313] on button "Eliminar" at bounding box center [694, 316] width 49 height 23
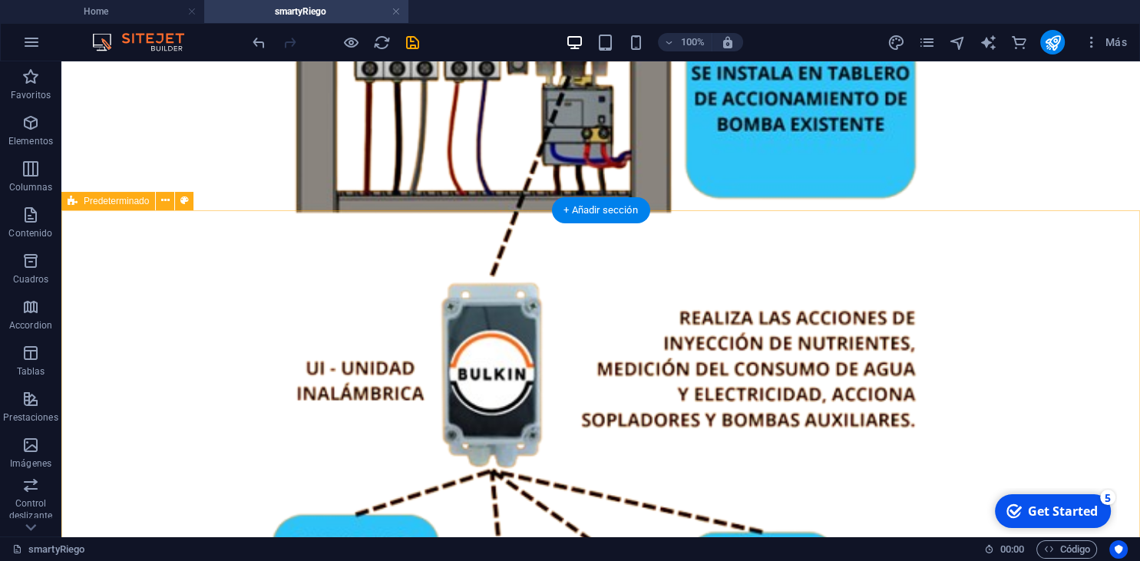
scroll to position [1818, 0]
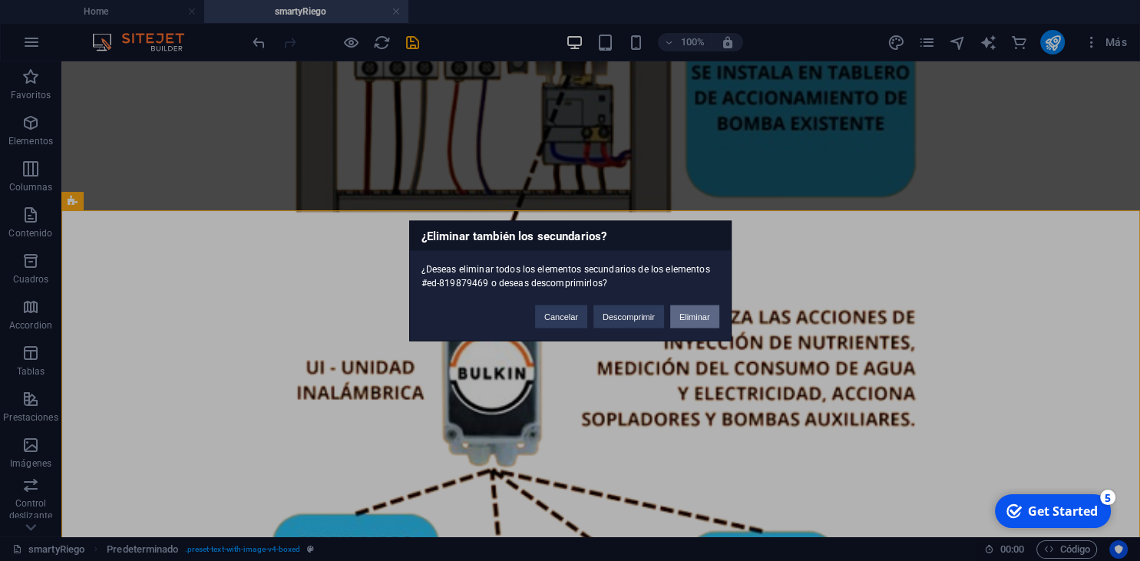
click at [687, 310] on button "Eliminar" at bounding box center [694, 316] width 49 height 23
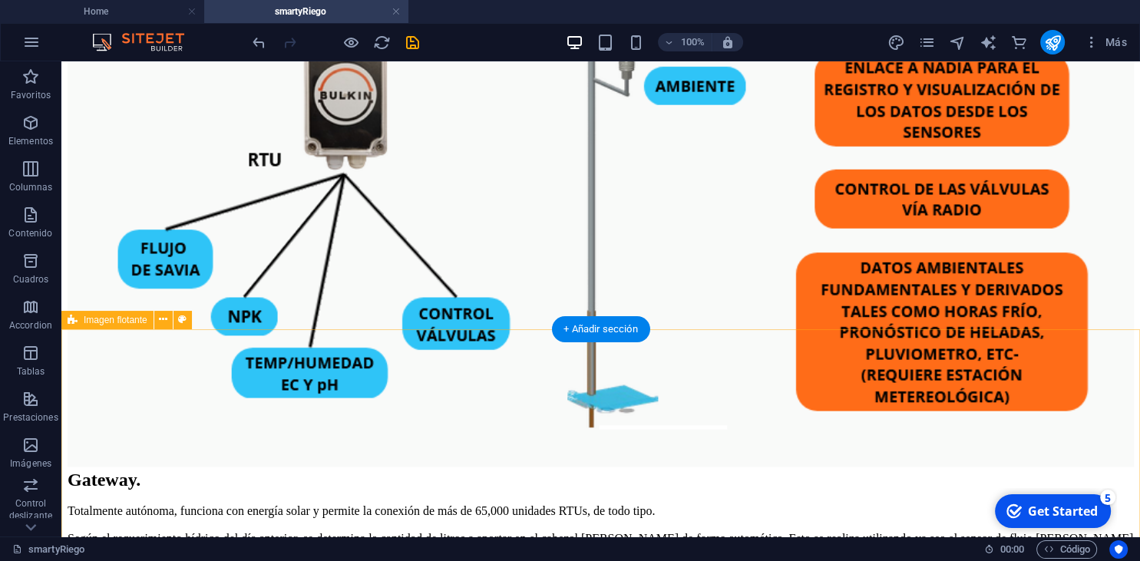
scroll to position [1100, 0]
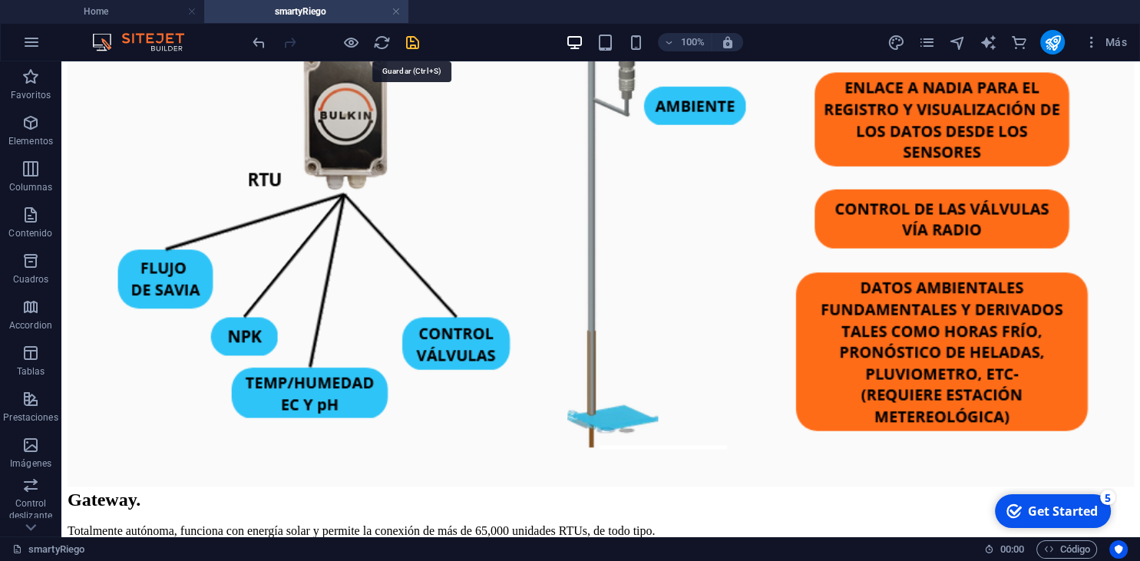
click at [416, 37] on icon "save" at bounding box center [413, 43] width 18 height 18
click at [1052, 47] on icon "publish" at bounding box center [1053, 43] width 18 height 18
